Goal: Find specific page/section: Find specific page/section

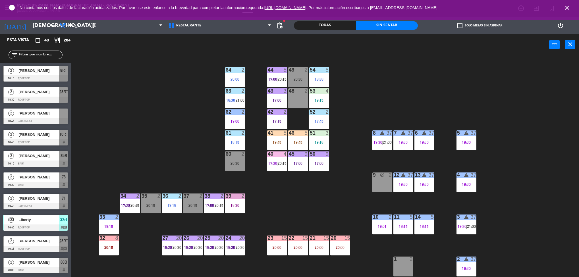
scroll to position [28, 0]
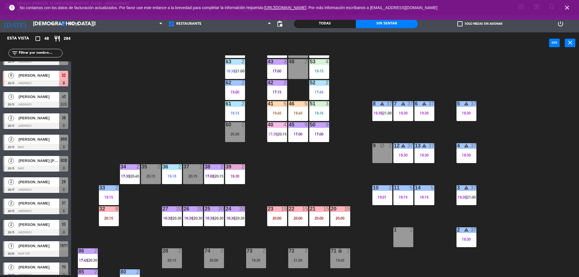
click at [415, 27] on div "Sin sentar" at bounding box center [387, 24] width 62 height 9
click at [567, 8] on icon "close" at bounding box center [566, 7] width 7 height 7
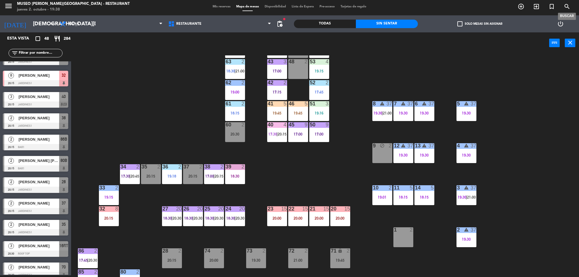
click at [380, 26] on div "Sin sentar" at bounding box center [387, 24] width 62 height 9
click at [401, 22] on div "Sin sentar" at bounding box center [387, 24] width 62 height 9
click at [388, 25] on div "Sin sentar" at bounding box center [387, 24] width 62 height 9
click at [386, 26] on div "Sin sentar" at bounding box center [387, 24] width 62 height 9
click at [388, 23] on div "Sin sentar" at bounding box center [387, 24] width 62 height 9
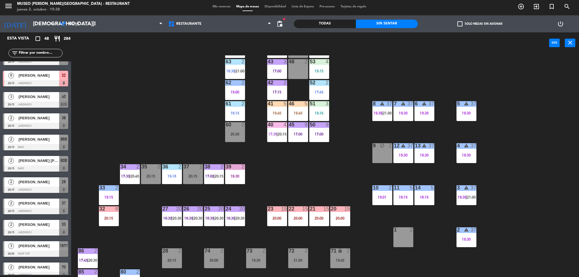
click at [393, 28] on div "Todas Sin sentar" at bounding box center [356, 23] width 124 height 17
click at [399, 30] on div "Todas Sin sentar" at bounding box center [356, 23] width 124 height 17
click at [397, 27] on div "Sin sentar" at bounding box center [387, 24] width 62 height 9
click at [400, 25] on div "Sin sentar" at bounding box center [387, 24] width 62 height 9
click at [396, 28] on div "Sin sentar" at bounding box center [387, 24] width 62 height 9
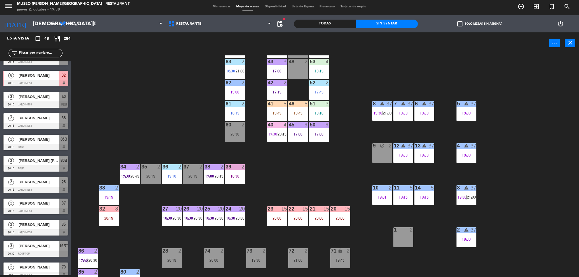
click at [389, 25] on div "Sin sentar" at bounding box center [387, 24] width 62 height 9
click at [390, 23] on div "Sin sentar" at bounding box center [387, 24] width 62 height 9
click at [388, 27] on div "Sin sentar" at bounding box center [387, 24] width 62 height 9
click at [387, 27] on div "Sin sentar" at bounding box center [387, 24] width 62 height 9
click at [388, 27] on div "Sin sentar" at bounding box center [387, 24] width 62 height 9
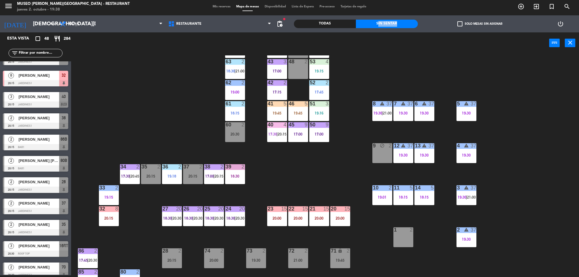
click at [394, 23] on div "Sin sentar" at bounding box center [387, 24] width 62 height 9
click at [397, 24] on div "Sin sentar" at bounding box center [387, 24] width 62 height 9
click at [393, 27] on div "Todas Sin sentar" at bounding box center [356, 23] width 124 height 17
click at [391, 70] on div "44 5 17:00 | 20:15 49 2 20:30 54 5 18:38 64 2 20:00 48 2 53 4 19:15 63 2 18:30 …" at bounding box center [328, 166] width 502 height 222
click at [397, 26] on div "Sin sentar" at bounding box center [387, 24] width 62 height 9
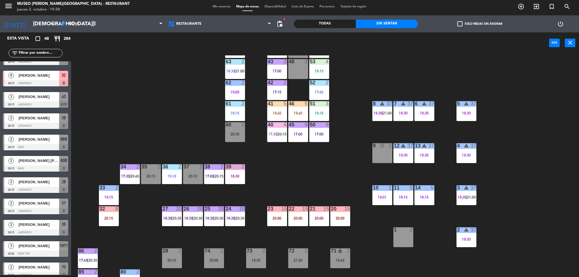
click at [393, 27] on div "Sin sentar" at bounding box center [387, 24] width 62 height 9
